Goal: Find specific page/section: Find specific page/section

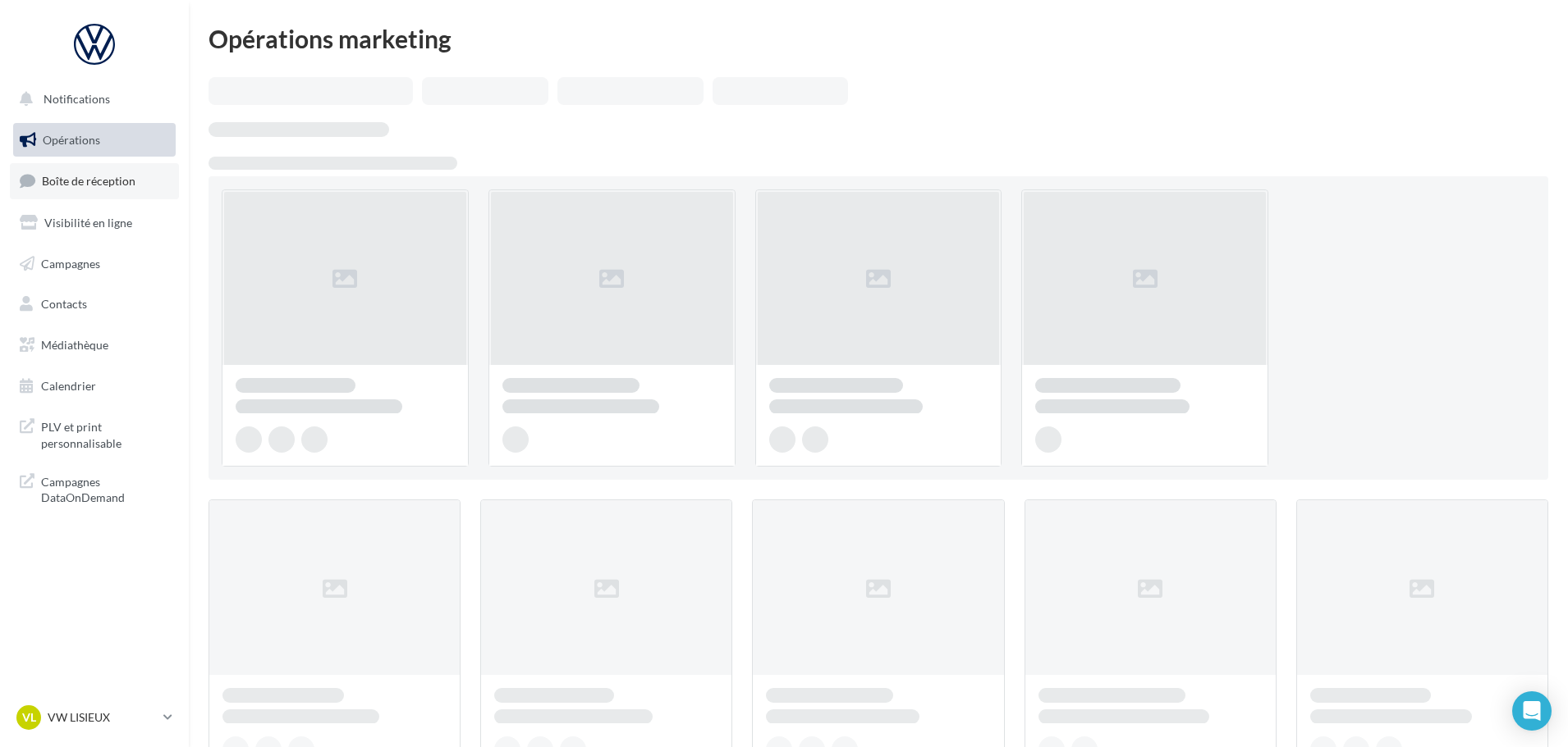
click at [140, 189] on link "Boîte de réception" at bounding box center [95, 181] width 169 height 35
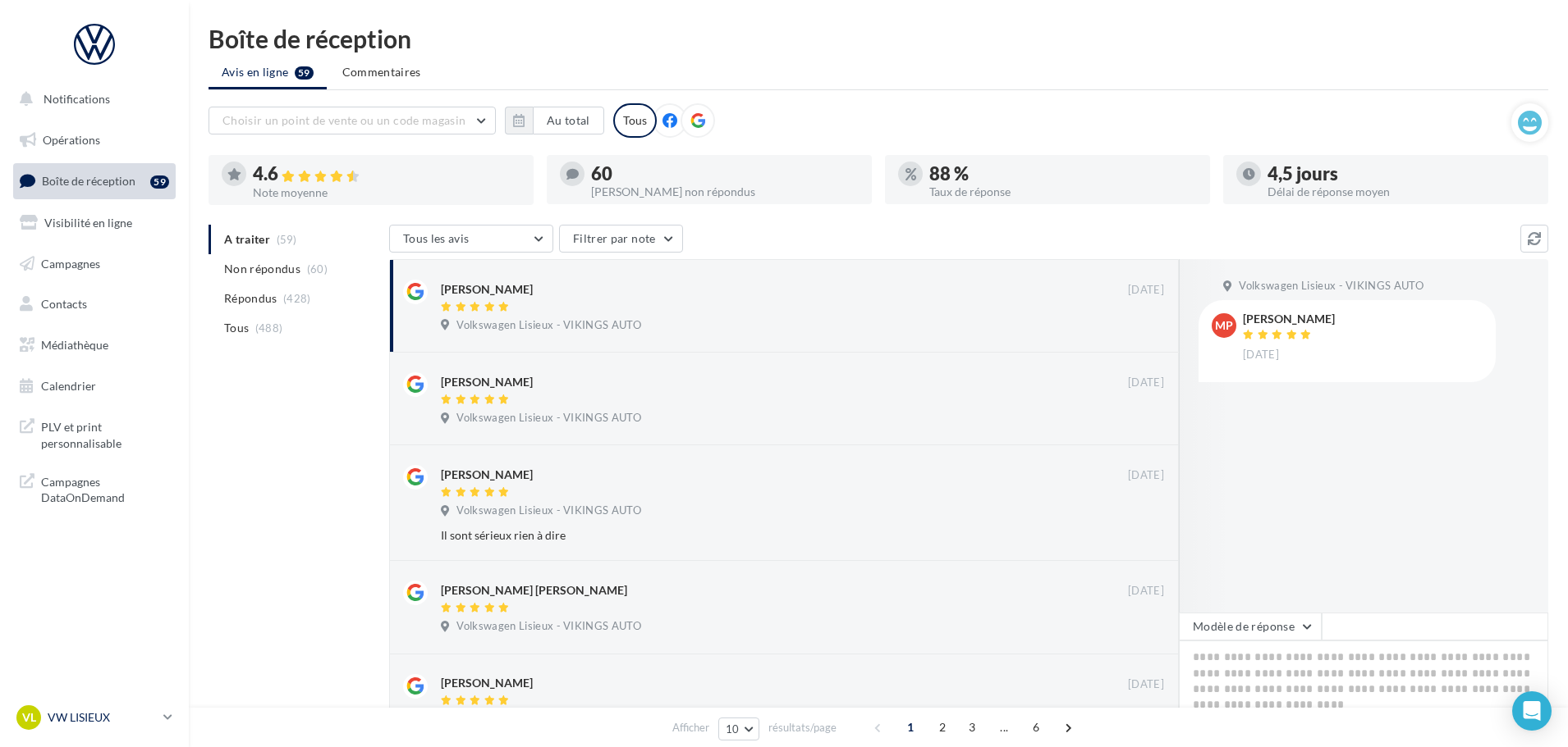
click at [93, 716] on p "VW LISIEUX" at bounding box center [102, 718] width 109 height 17
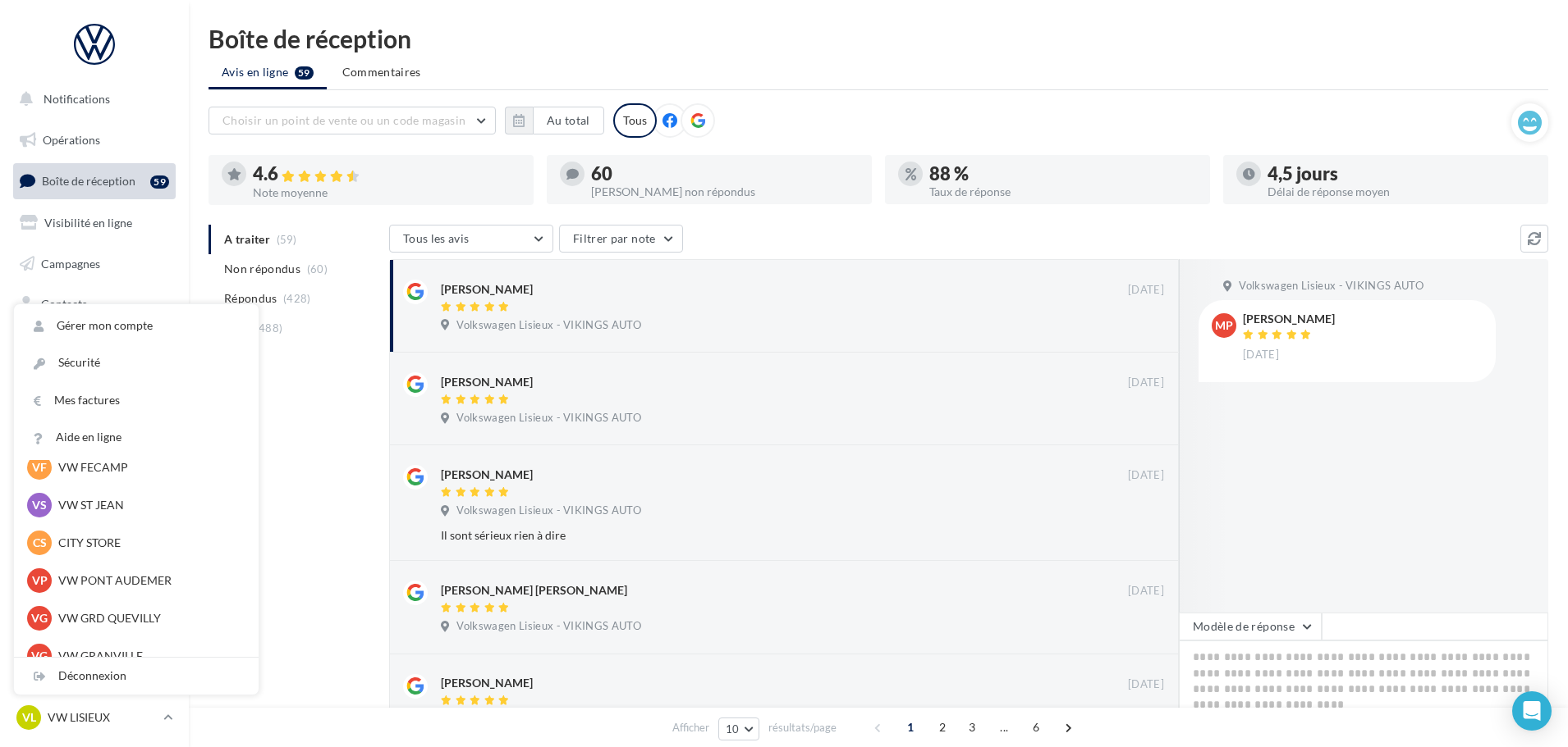
scroll to position [328, 0]
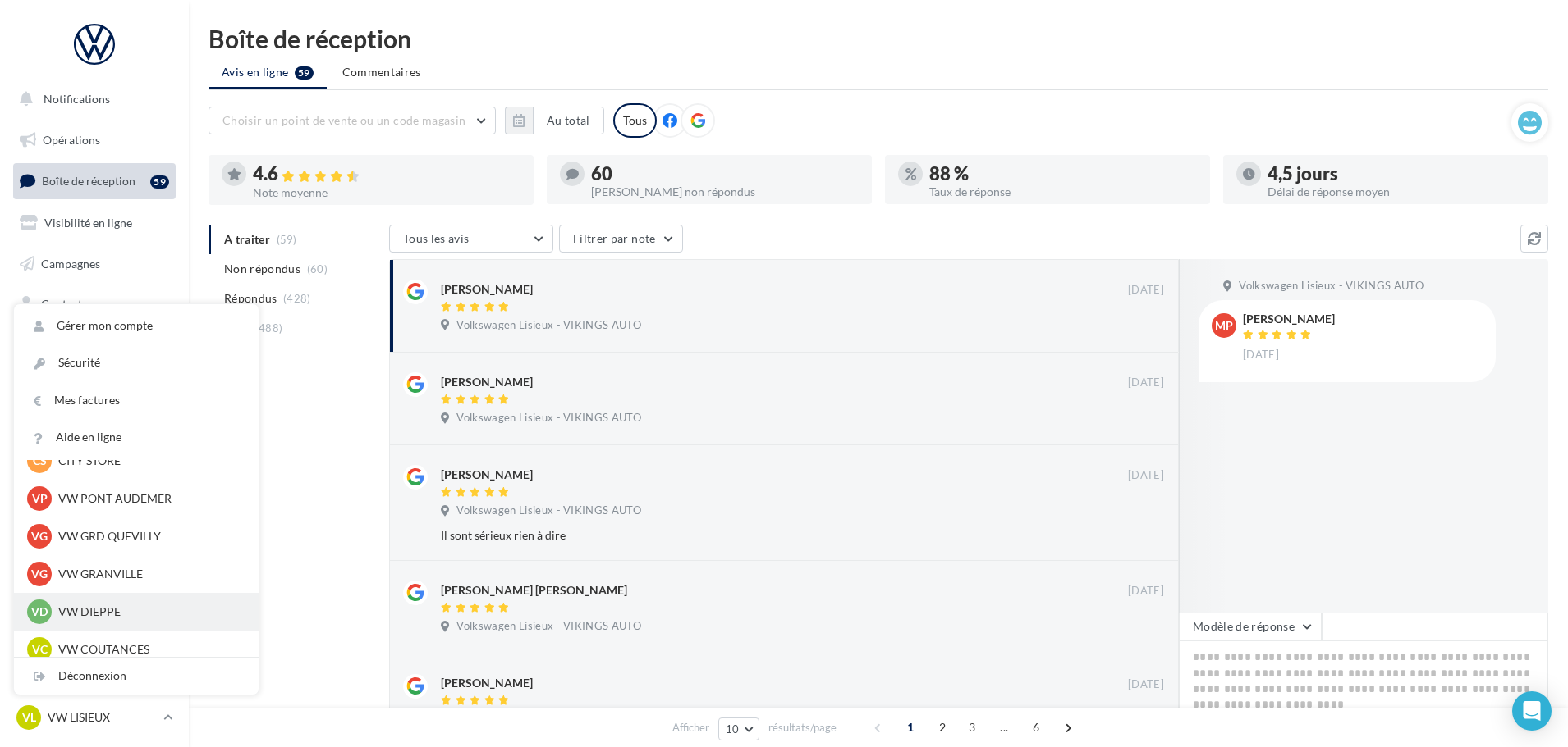
click at [96, 604] on p "VW DIEPPE" at bounding box center [148, 612] width 181 height 17
